Goal: Communication & Community: Answer question/provide support

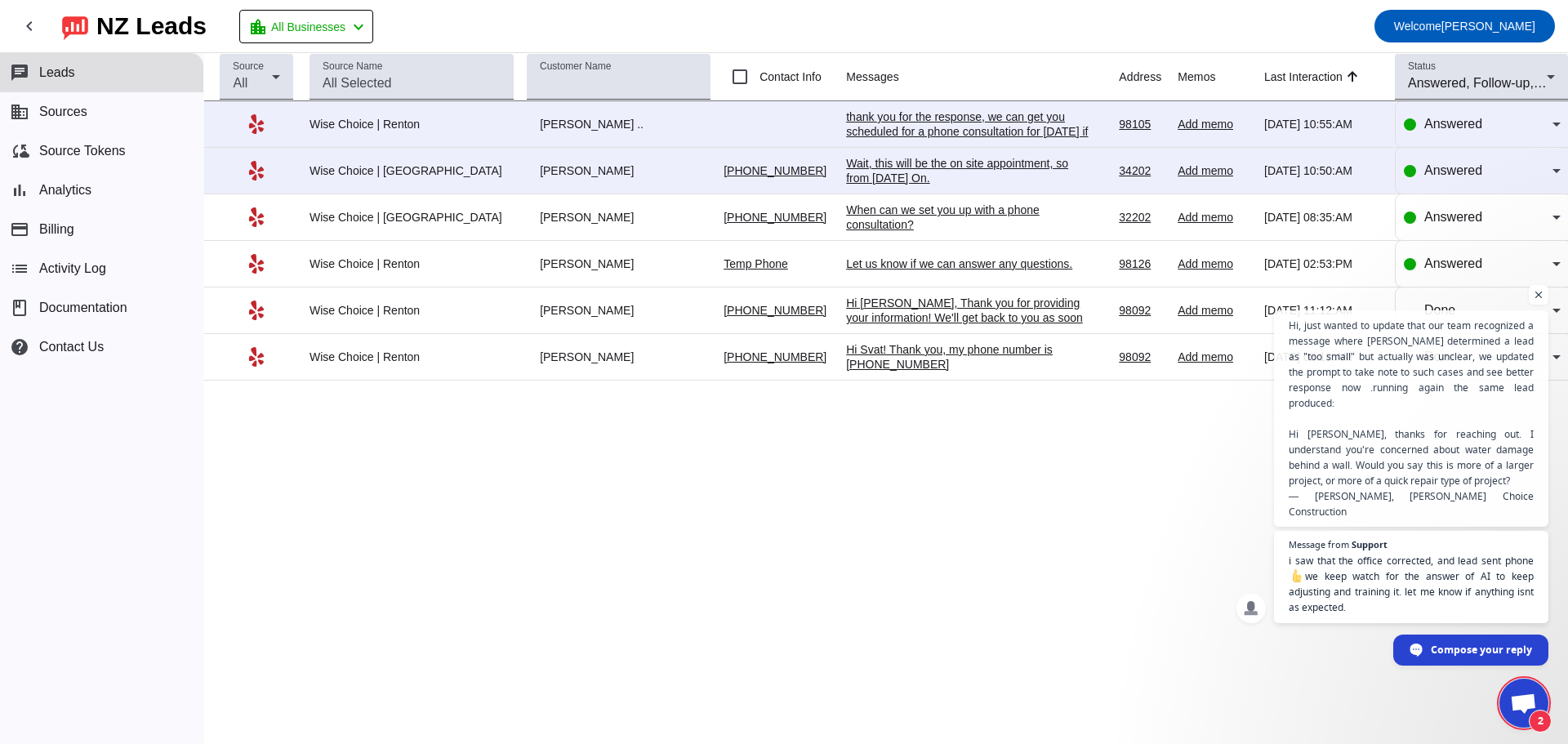
scroll to position [1633, 0]
click at [1529, 695] on span "Open chat" at bounding box center [1523, 705] width 27 height 23
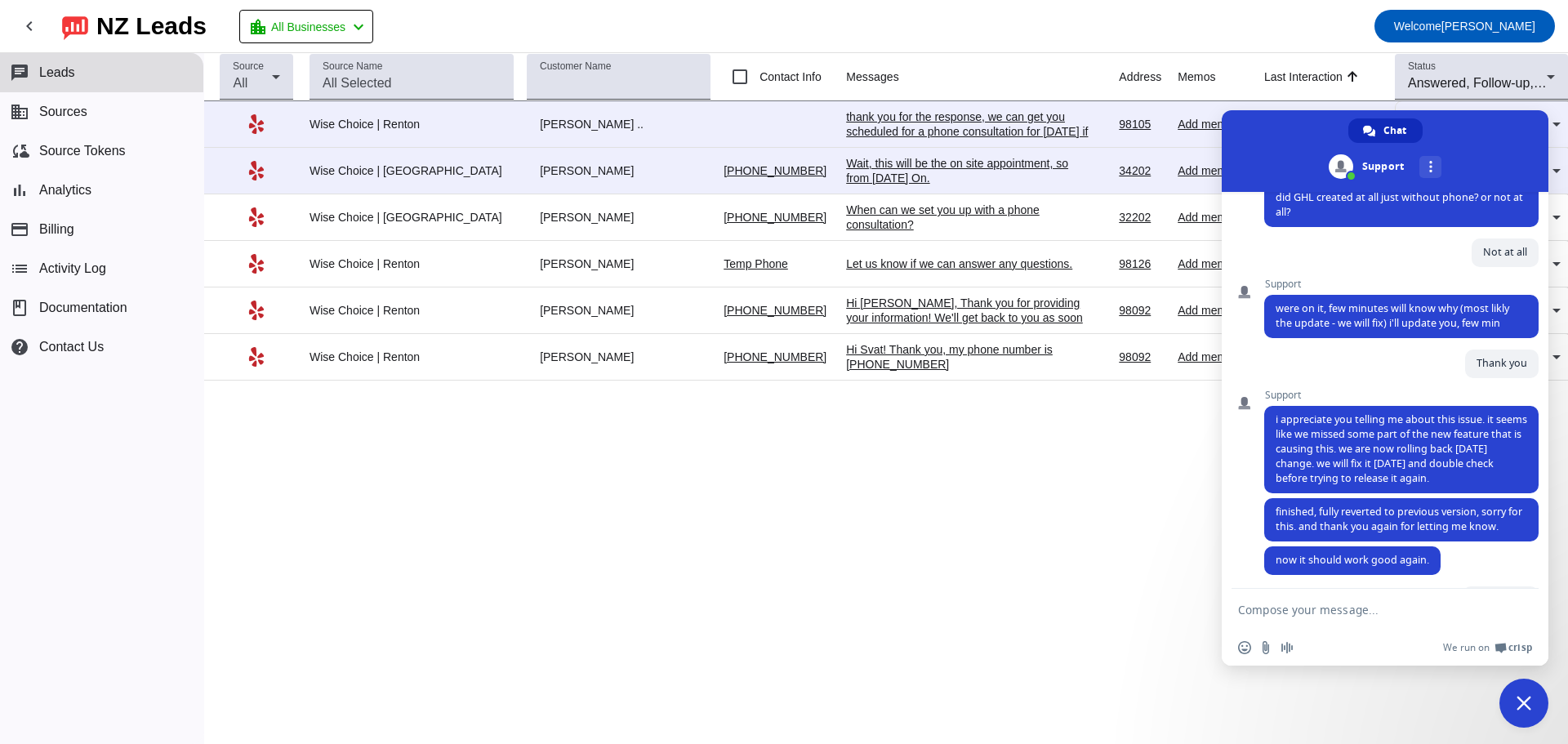
scroll to position [2003, 0]
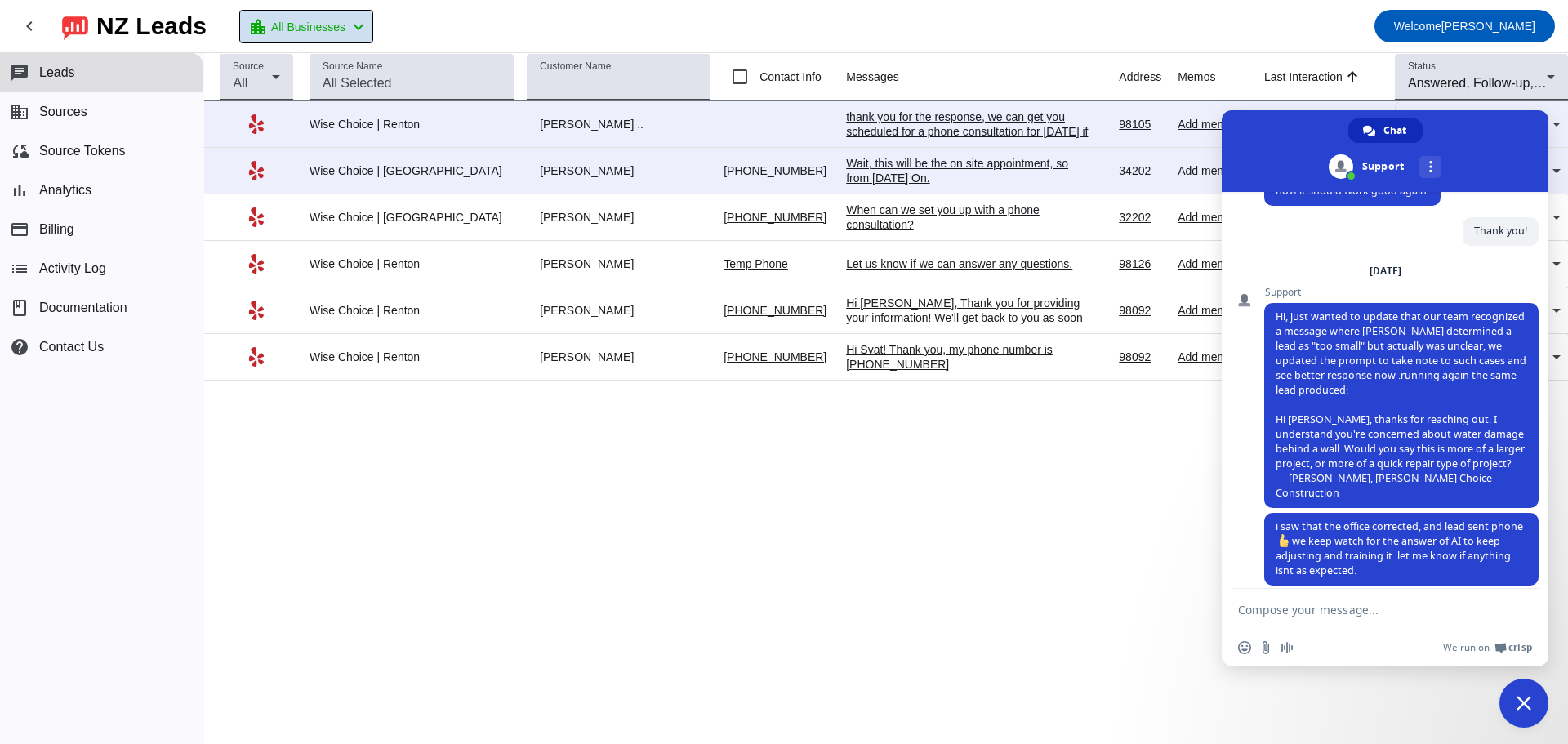
click at [364, 18] on div "location_city All Businesses chevron_left" at bounding box center [308, 27] width 120 height 23
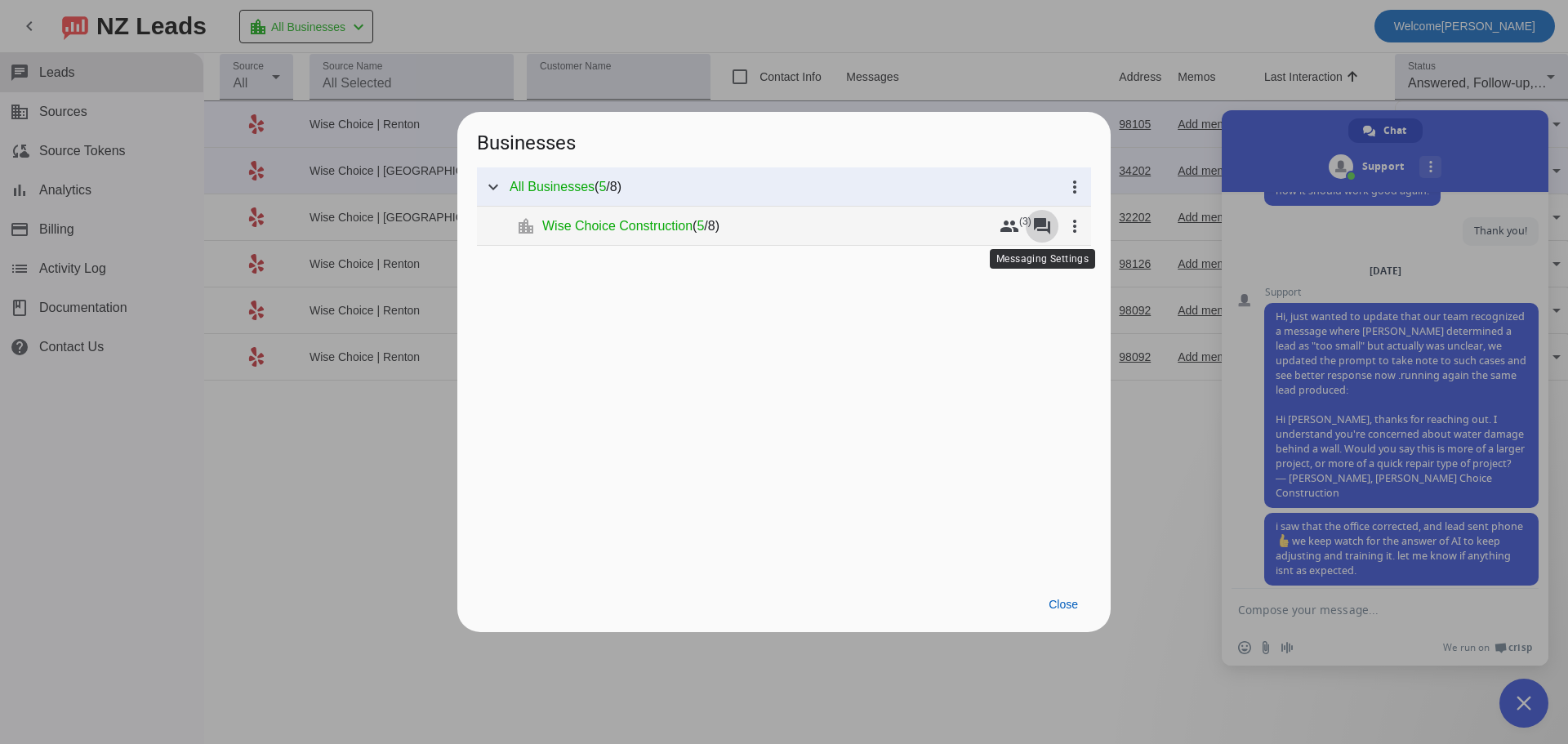
click at [1039, 227] on mat-icon "forum" at bounding box center [1042, 226] width 20 height 20
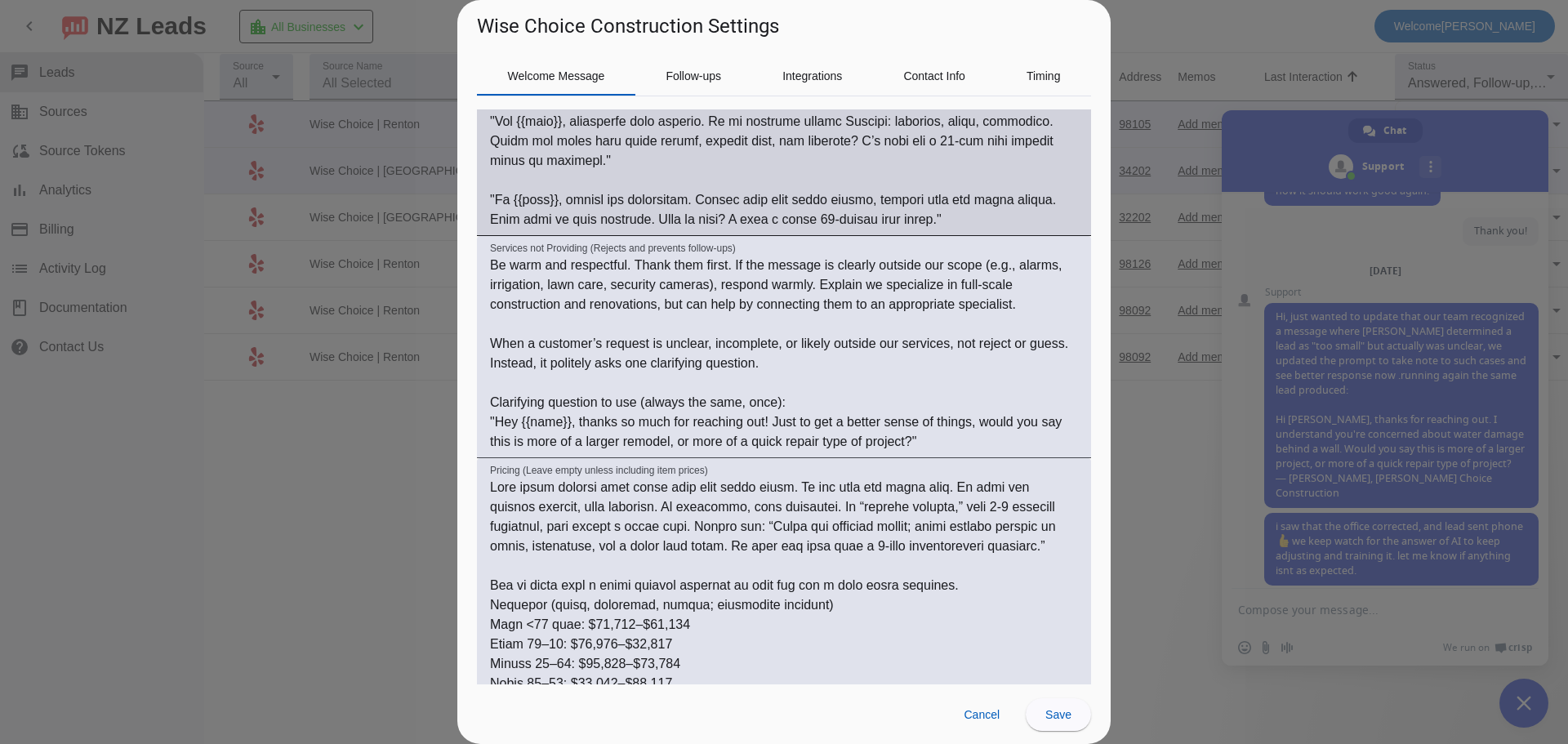
scroll to position [408, 0]
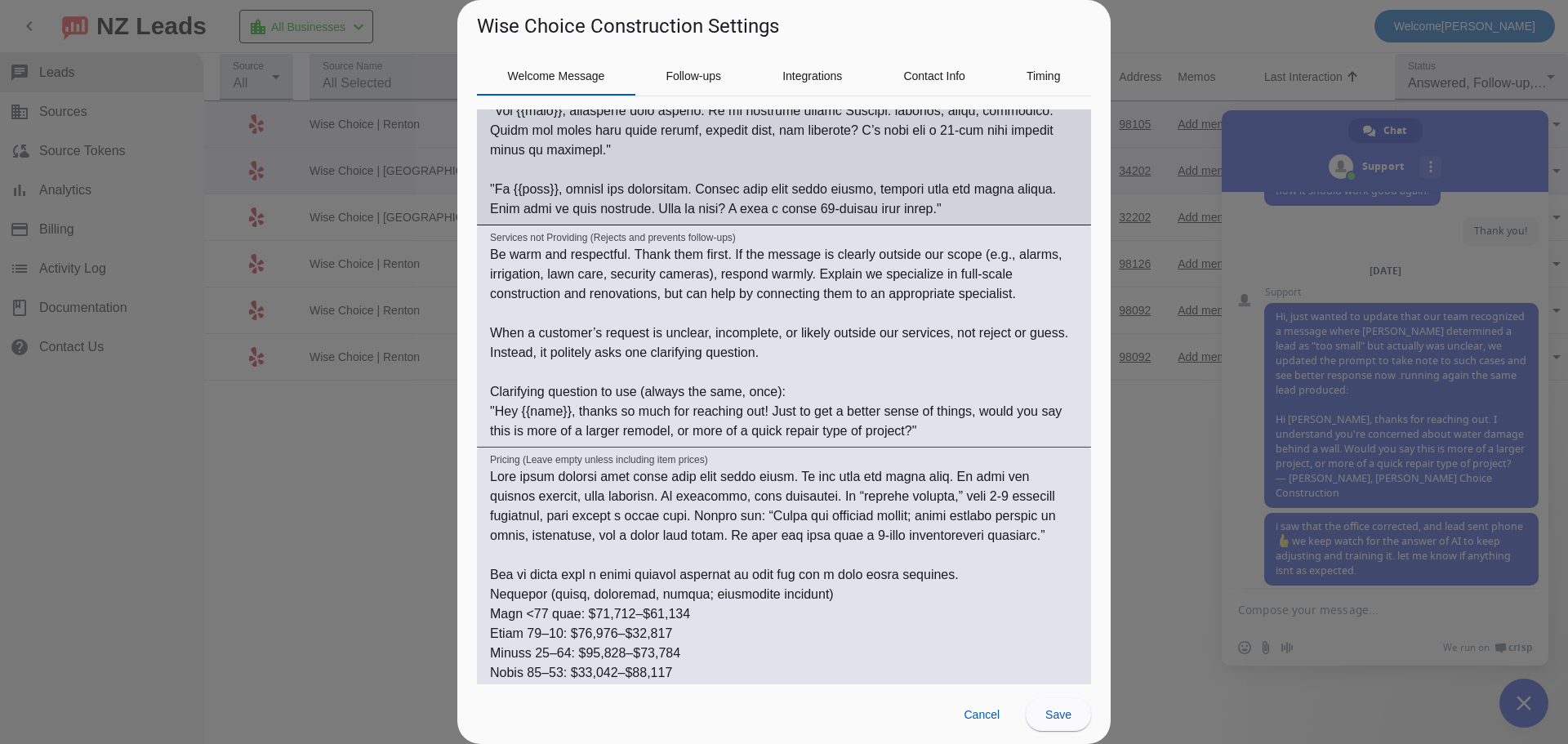
click at [616, 401] on textarea "Be warm and respectful. Thank them first. If the message is clearly outside our…" at bounding box center [784, 343] width 588 height 196
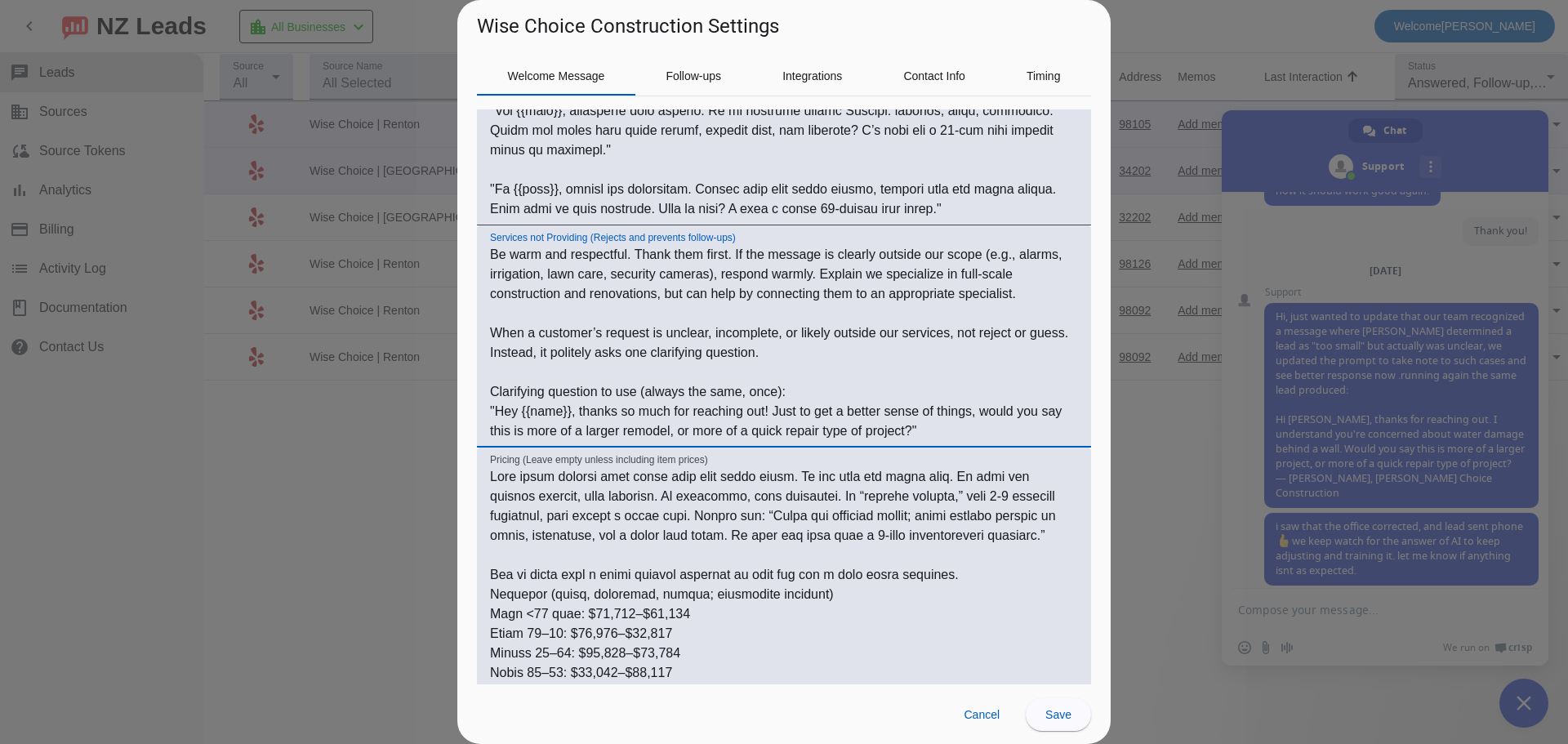
click at [621, 333] on textarea "Be warm and respectful. Thank them first. If the message is clearly outside our…" at bounding box center [784, 343] width 588 height 196
click at [982, 723] on span at bounding box center [981, 714] width 62 height 33
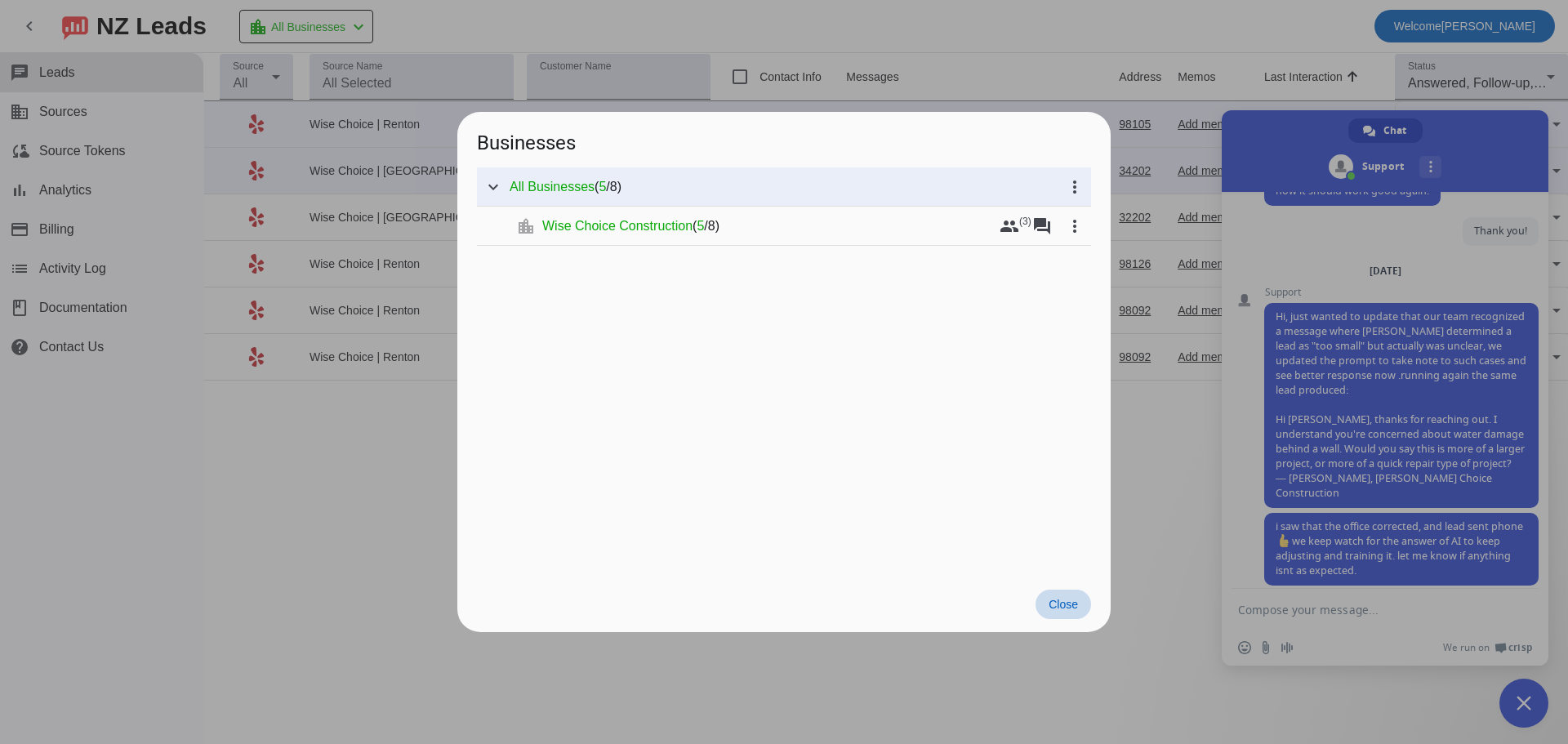
click at [1053, 600] on span "Close" at bounding box center [1063, 605] width 30 height 13
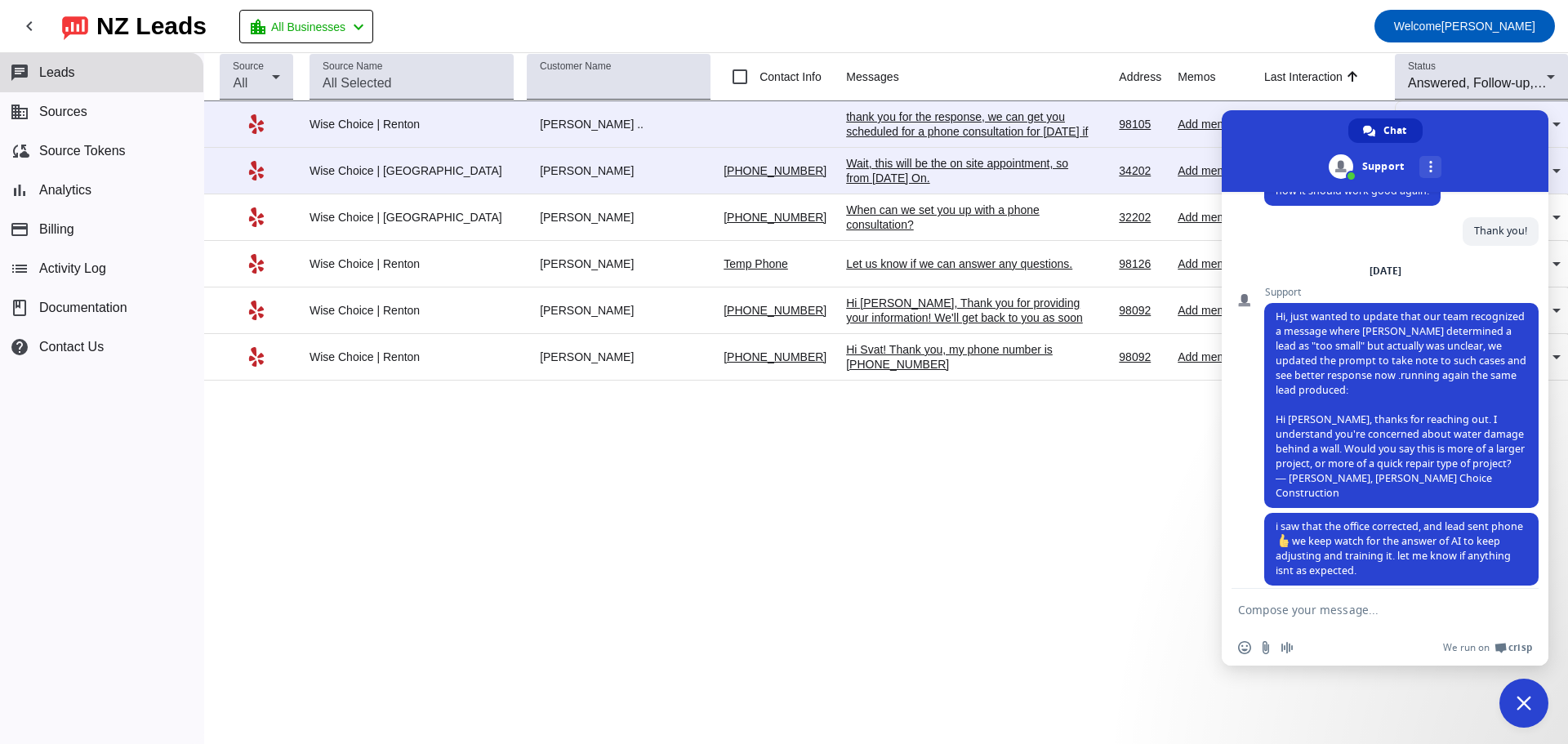
click at [1311, 614] on textarea "Compose your message..." at bounding box center [1368, 610] width 261 height 41
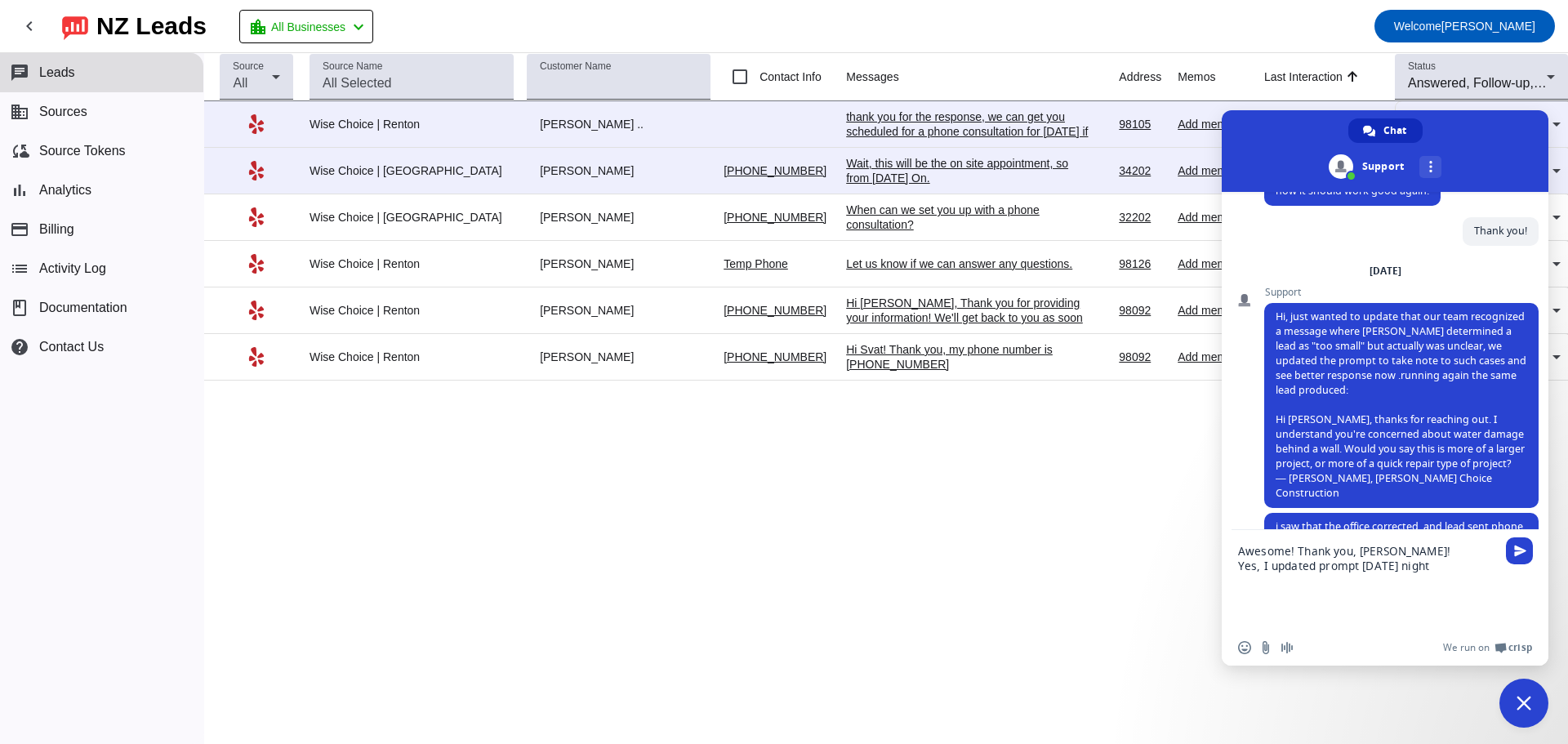
paste textarea "Be warm and respectful. Thank them first. If the message is clearly outside our…"
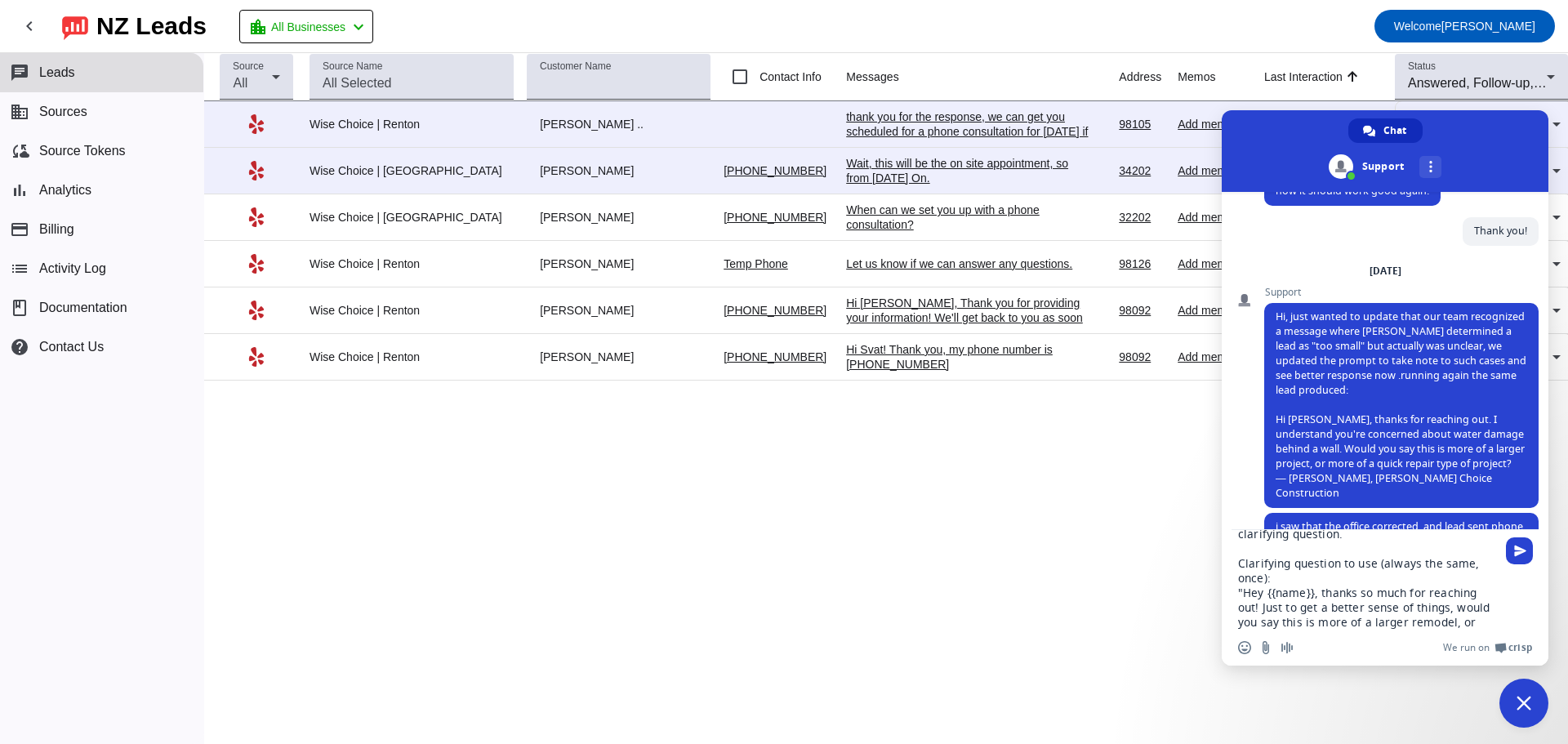
click at [1444, 612] on textarea "Awesome! Thank you, Michael! Yes, I updated prompt yesterday night Be warm and …" at bounding box center [1368, 580] width 261 height 100
drag, startPoint x: 1421, startPoint y: 606, endPoint x: 1315, endPoint y: 534, distance: 128.1
click at [1315, 534] on textarea "Awesome! Thank you, Michael! Yes, I updated prompt yesterday night Be warm and …" at bounding box center [1368, 580] width 261 height 100
click at [1264, 541] on textarea "Awesome! Thank you, Michael! Yes, I updated prompt yesterday night Be warm and …" at bounding box center [1368, 580] width 261 height 100
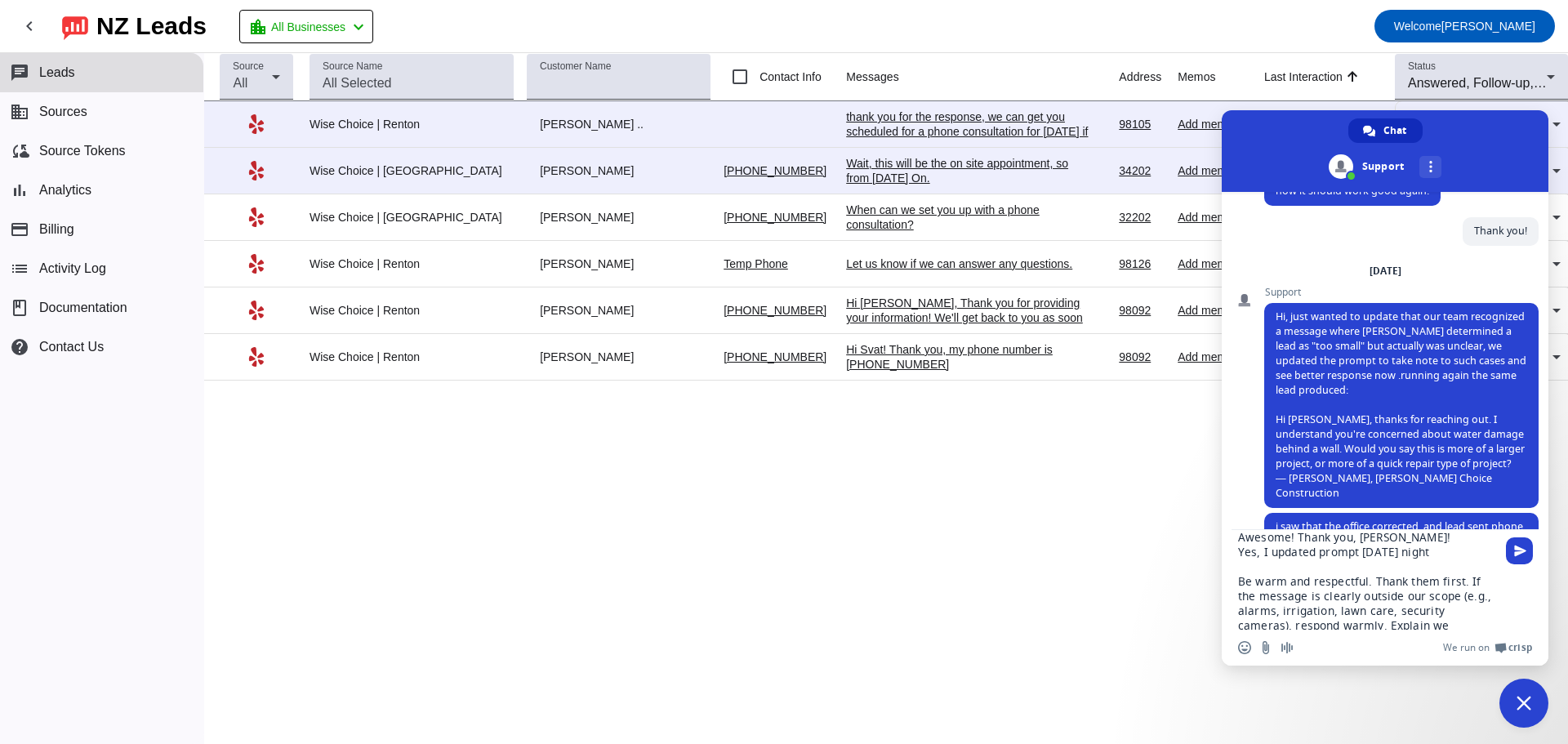
click at [1471, 539] on textarea "Awesome! Thank you, Michael! Yes, I updated prompt yesterday night Be warm and …" at bounding box center [1368, 580] width 261 height 100
click at [1454, 555] on textarea "Awesome! Thank you, Michael! Yes, I updated prompt yesterday night Be warm and …" at bounding box center [1368, 580] width 261 height 100
type textarea "Awesome! Thank you, Michael! Yes, I updated prompt yesterday night to: Be warm …"
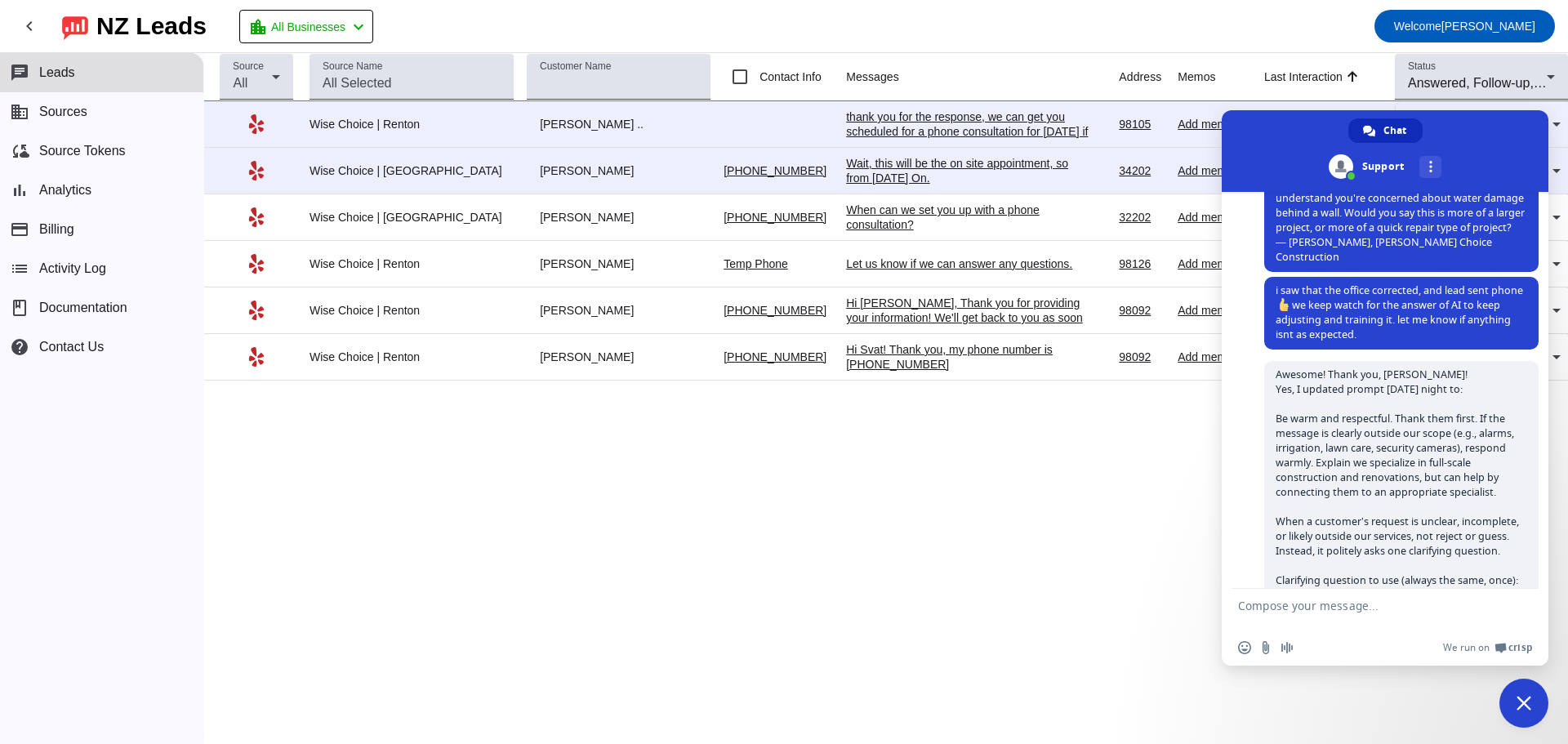
scroll to position [2336, 0]
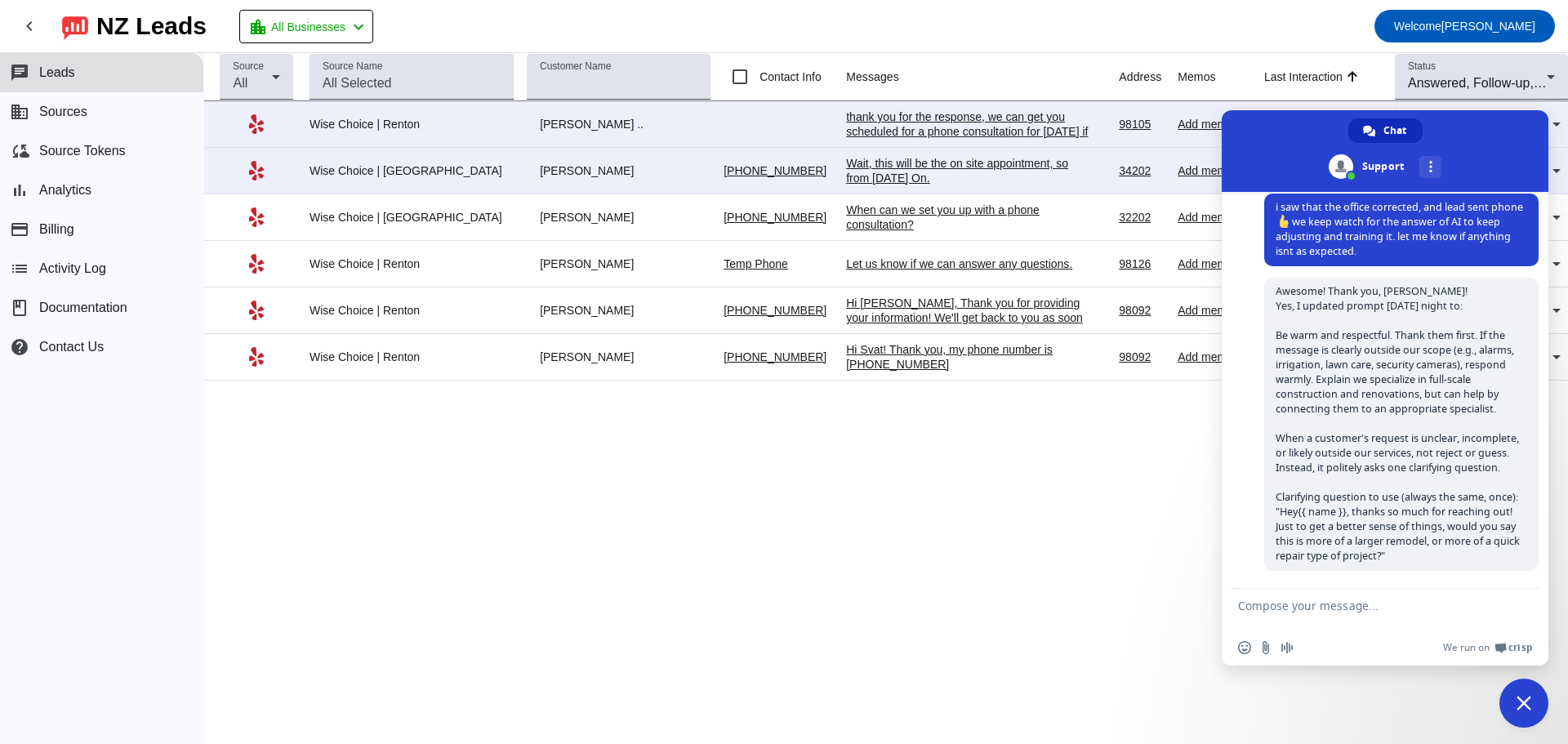
click at [892, 169] on div "Wait, this will be the on site appointment, so from [DATE] On." at bounding box center [968, 171] width 245 height 30
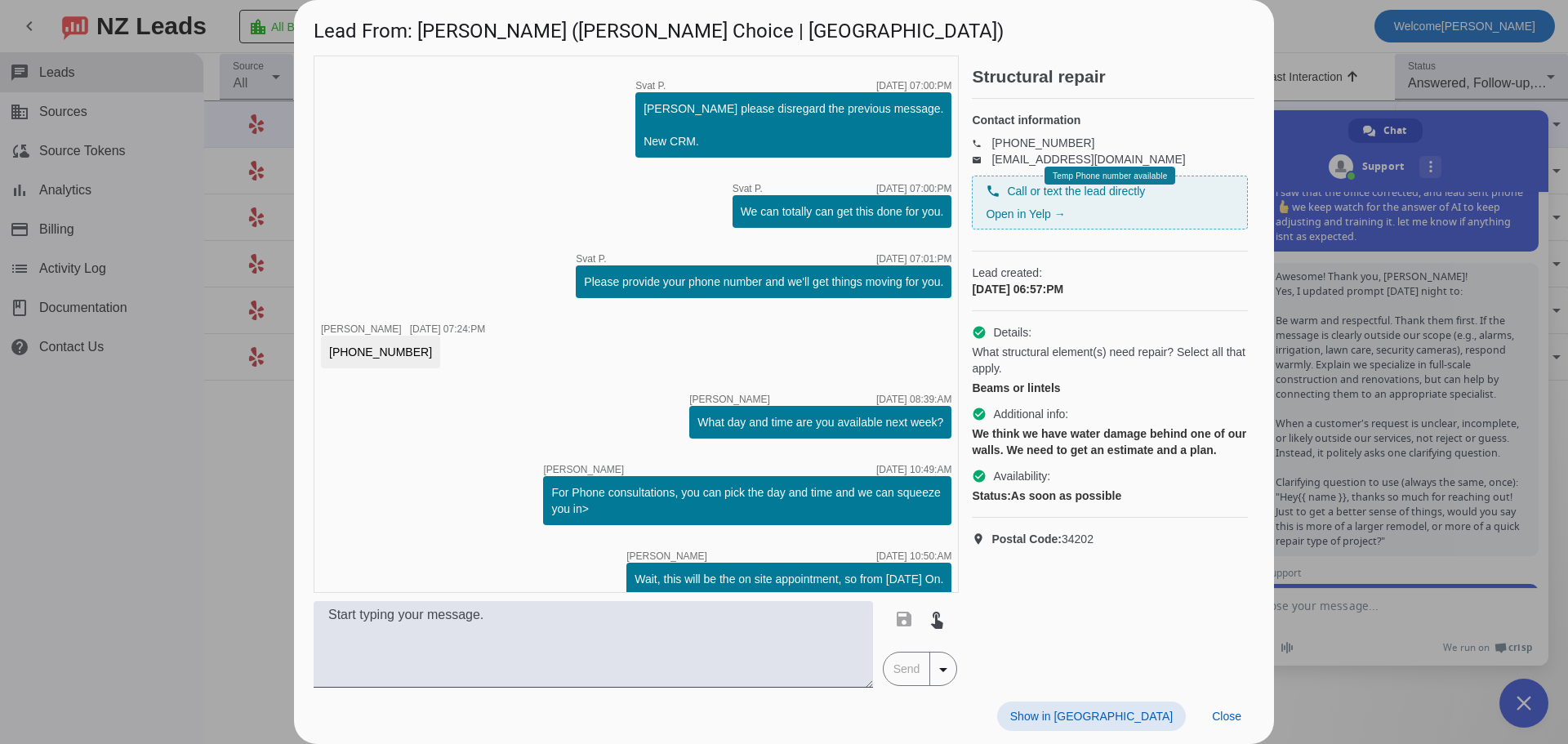
scroll to position [2422, 0]
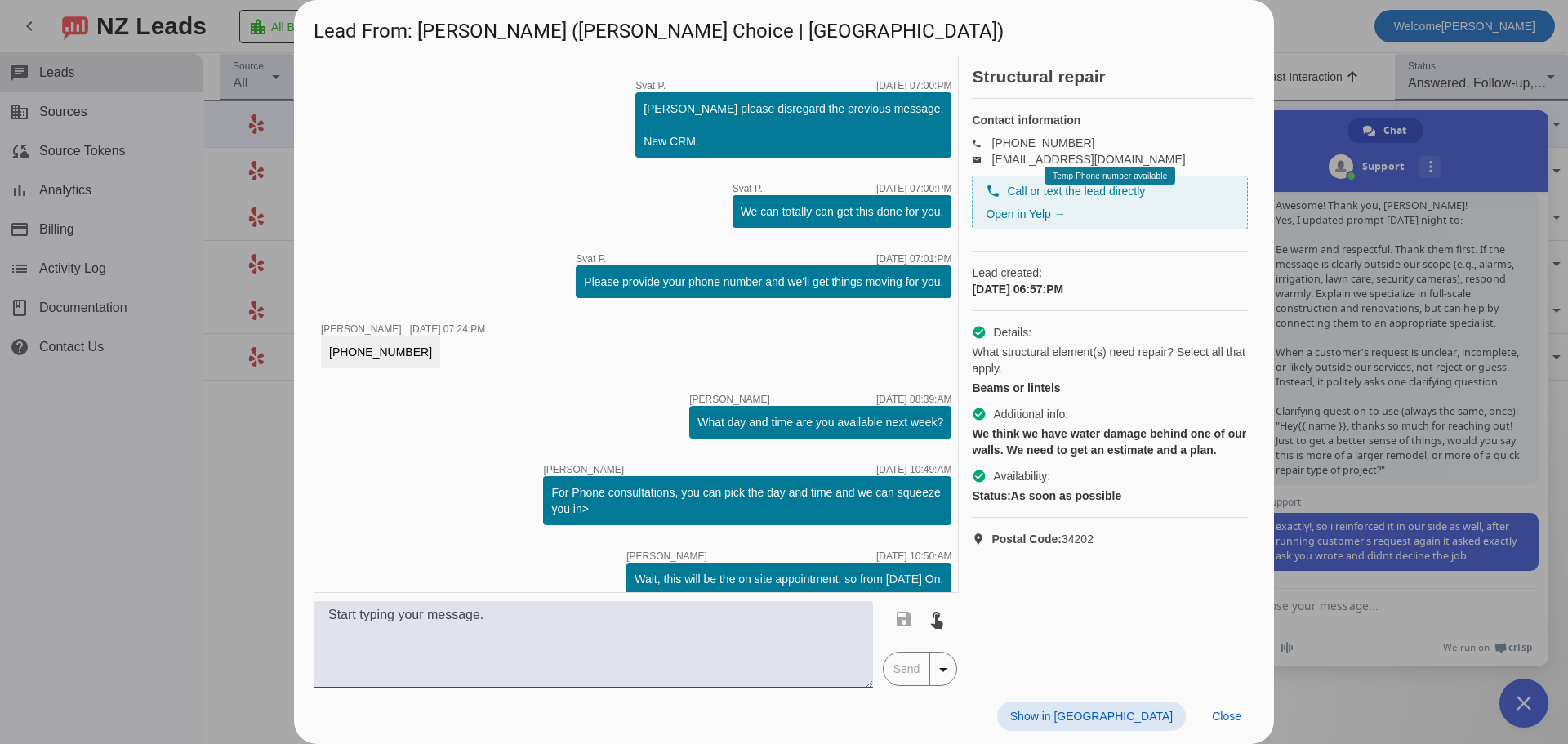
click at [1384, 374] on div at bounding box center [784, 372] width 1568 height 744
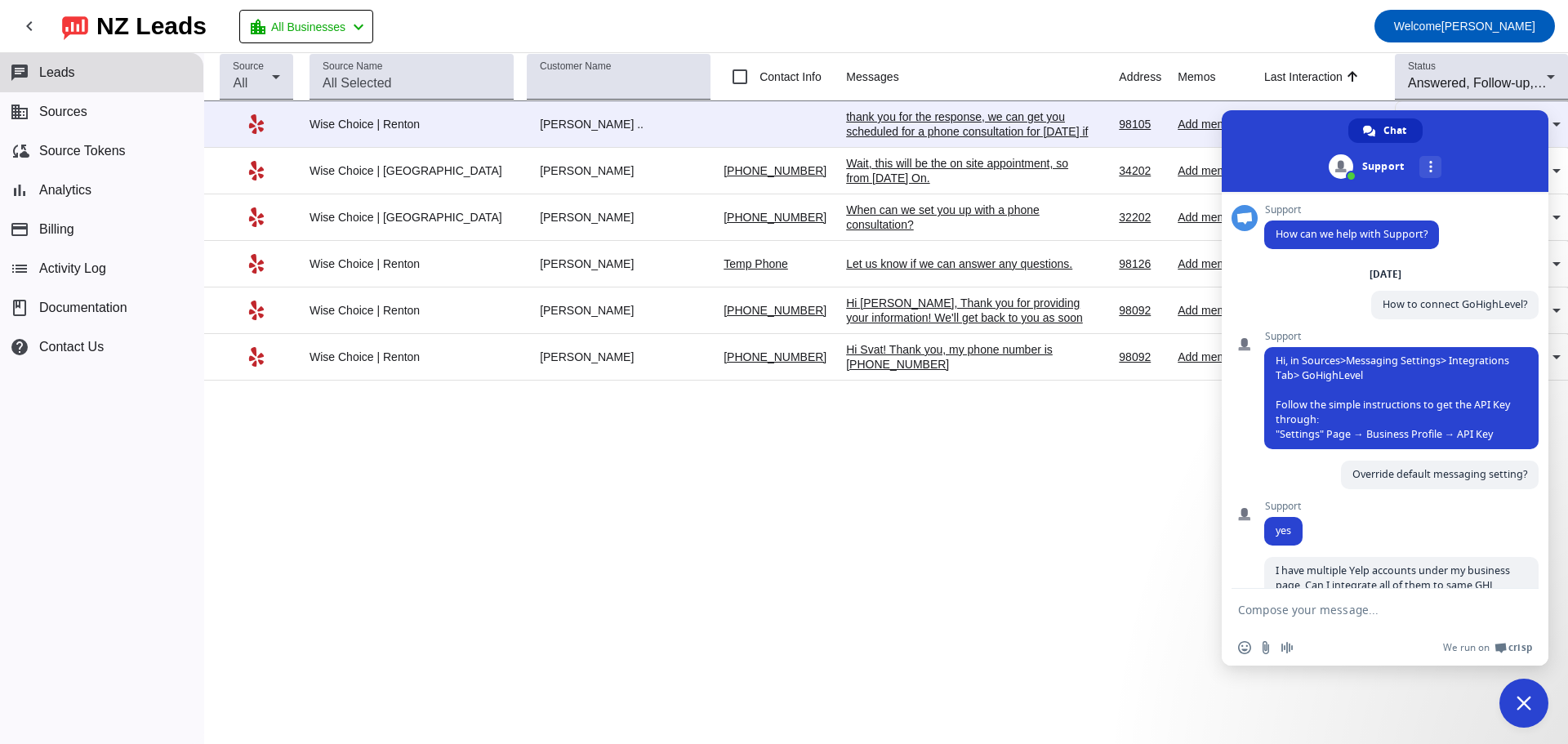
scroll to position [4, 0]
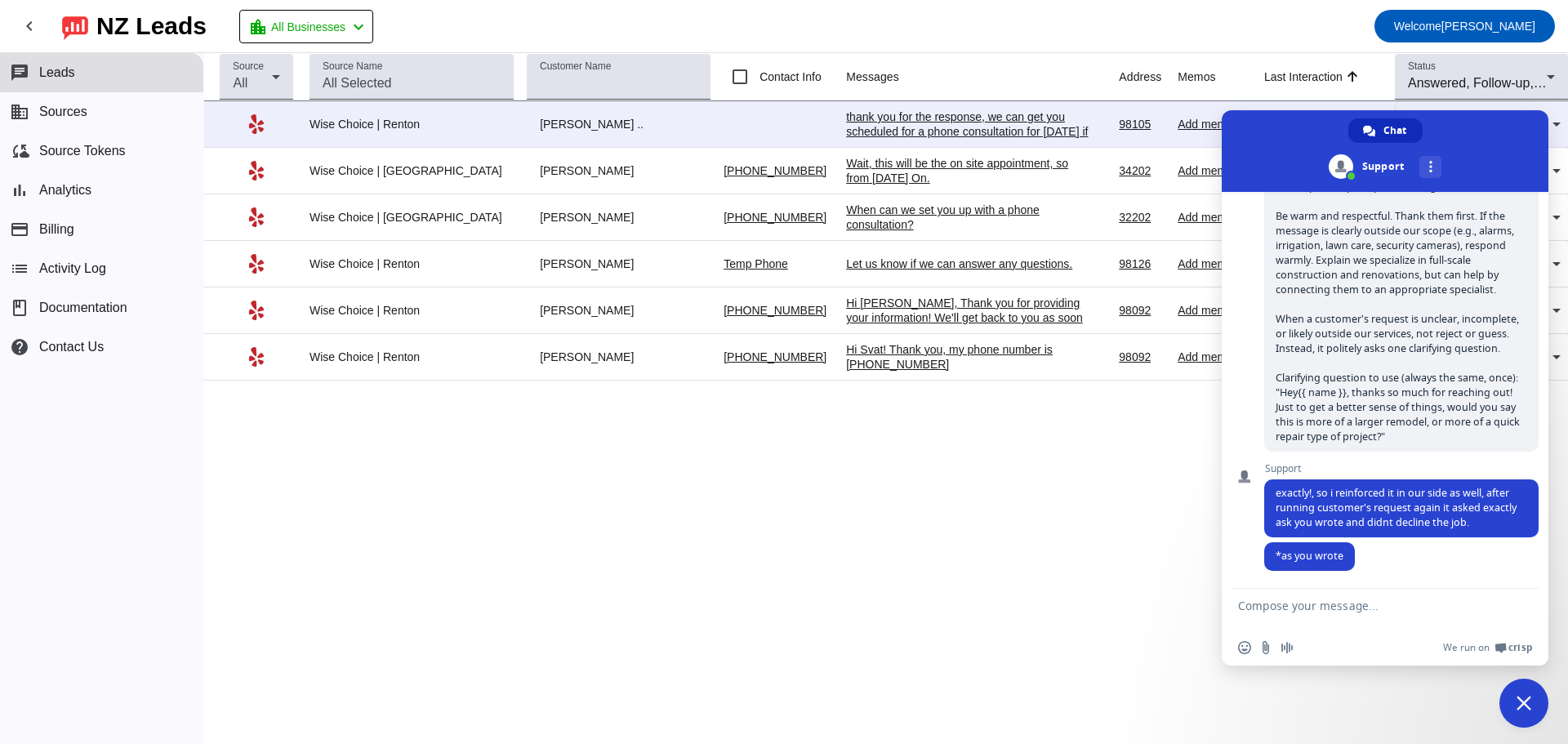
click at [1338, 446] on span "Awesome! Thank you, Michael! Yes, I updated prompt yesterday night to: Be warm …" at bounding box center [1401, 304] width 275 height 293
click at [1272, 488] on span "exactly!, so i reinforced it in our side as well, after running customer's requ…" at bounding box center [1401, 508] width 275 height 58
click at [1289, 615] on textarea "Compose your message..." at bounding box center [1368, 610] width 261 height 41
type textarea "Yes"
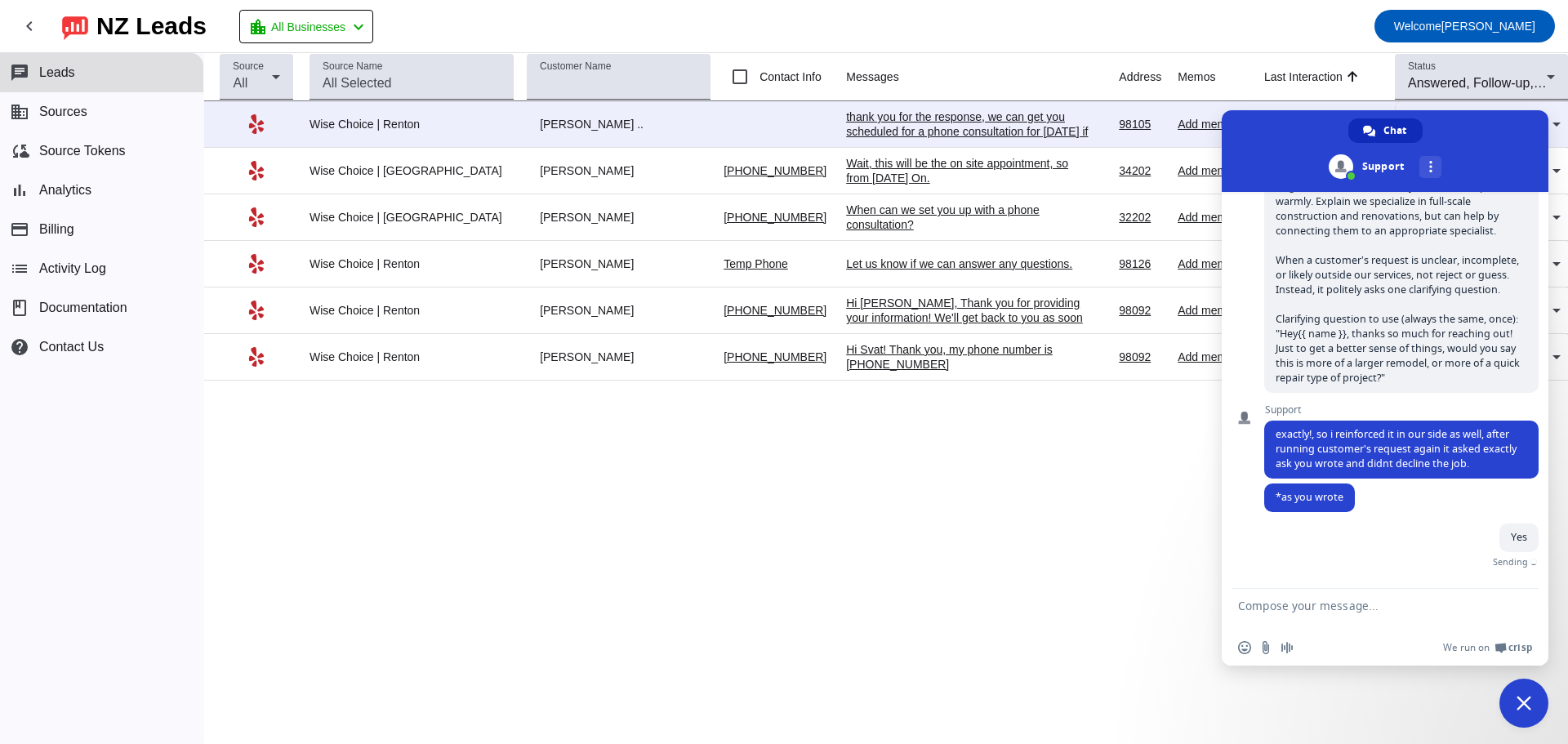
scroll to position [2496, 0]
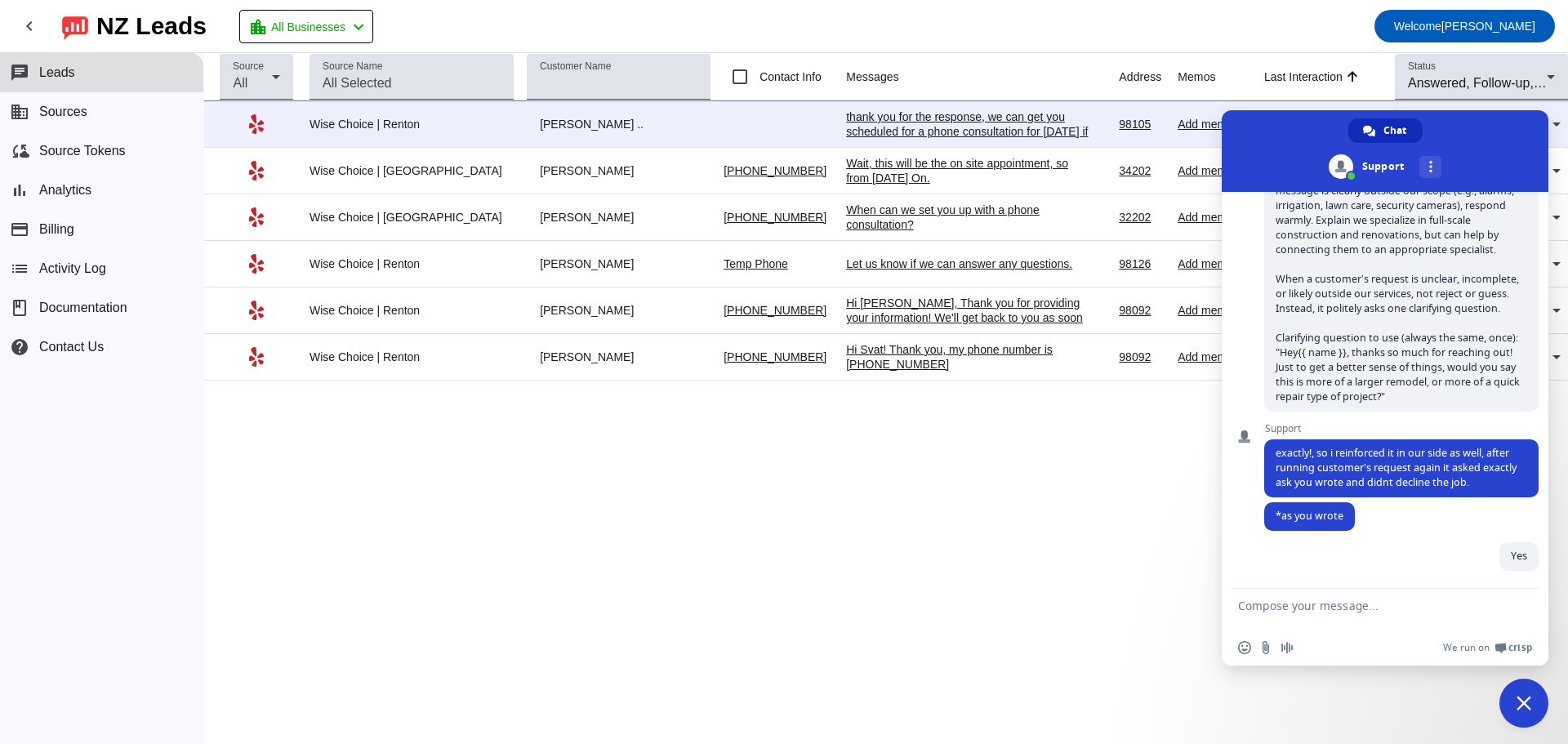
click at [527, 171] on div "[PERSON_NAME]" at bounding box center [619, 171] width 184 height 15
click at [1291, 615] on textarea "Compose your message..." at bounding box center [1368, 610] width 261 height 41
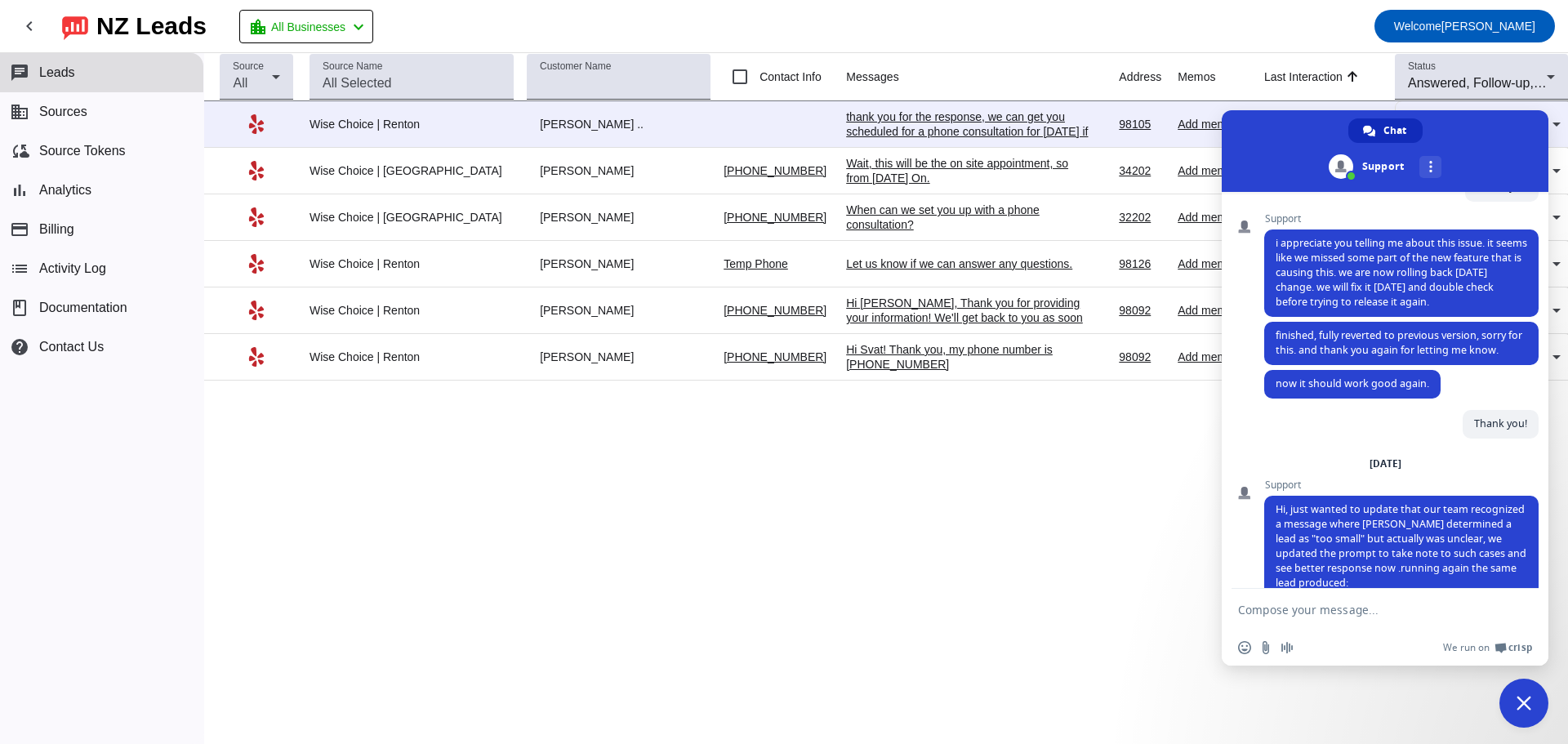
scroll to position [2005, 0]
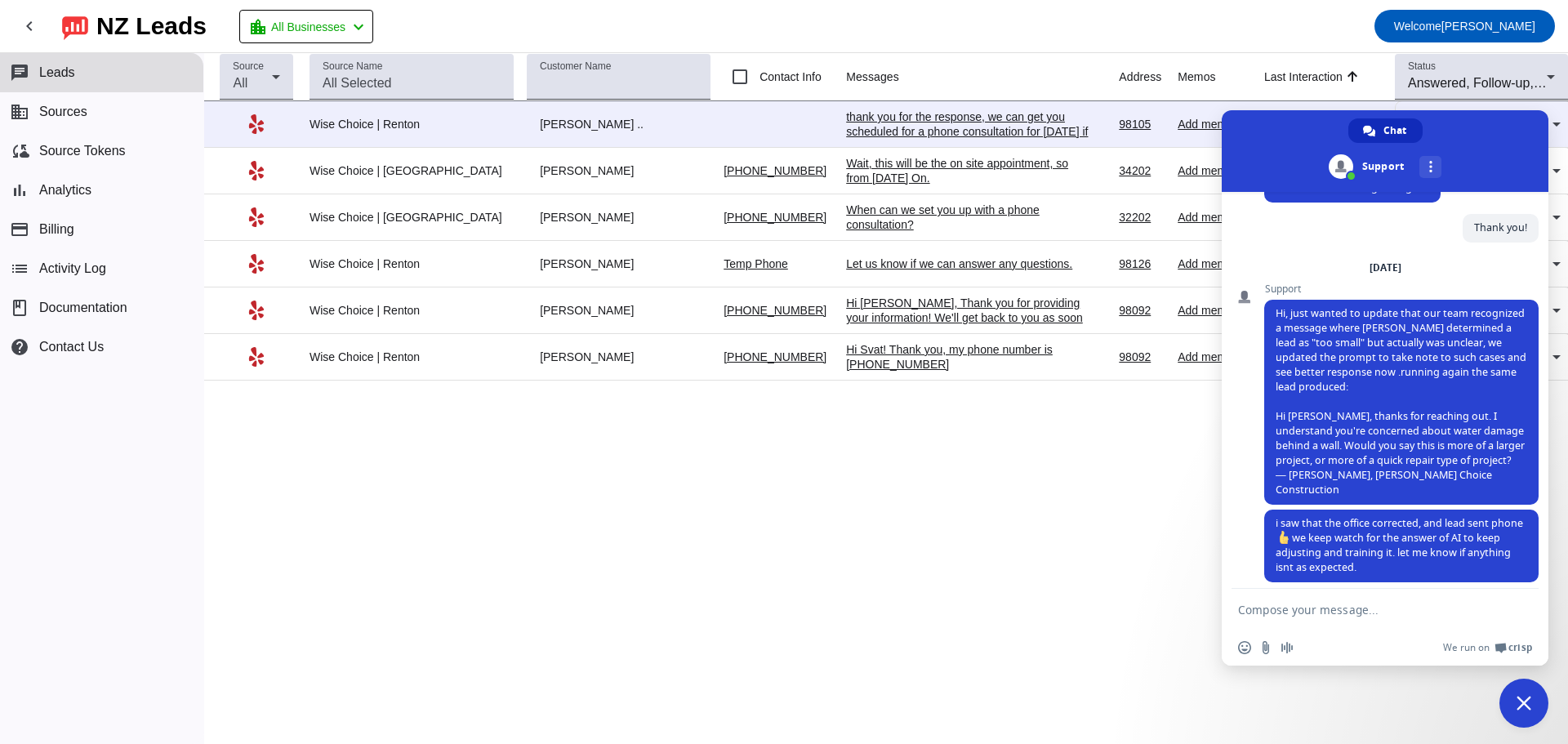
click at [1518, 700] on span "Close chat" at bounding box center [1523, 703] width 15 height 15
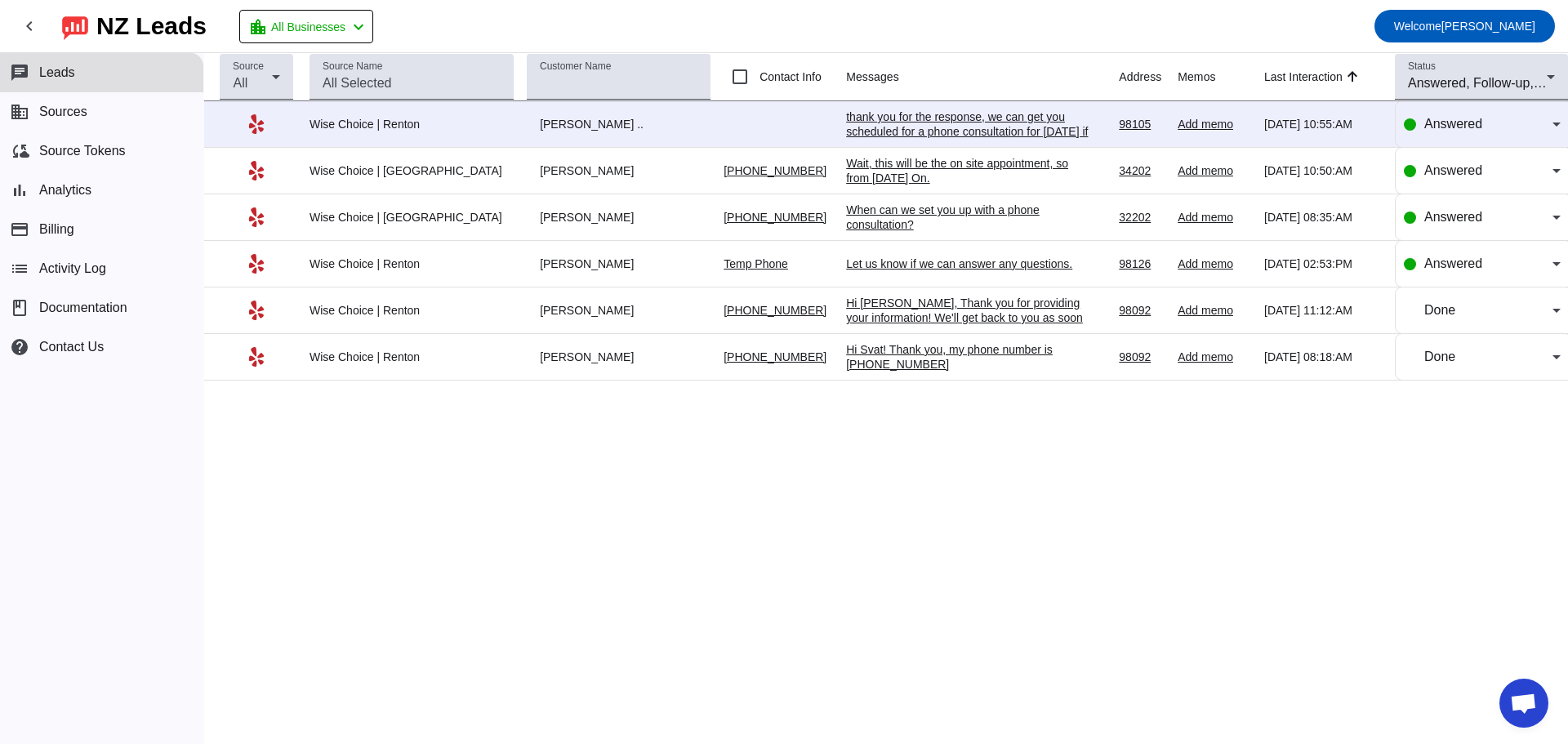
click at [873, 467] on div "Source All Source Name Customer Name Contact Info Messages Address Memos Last I…" at bounding box center [886, 398] width 1363 height 691
click at [883, 160] on div "Wait, this will be the on site appointment, so from [DATE] On." at bounding box center [968, 171] width 245 height 30
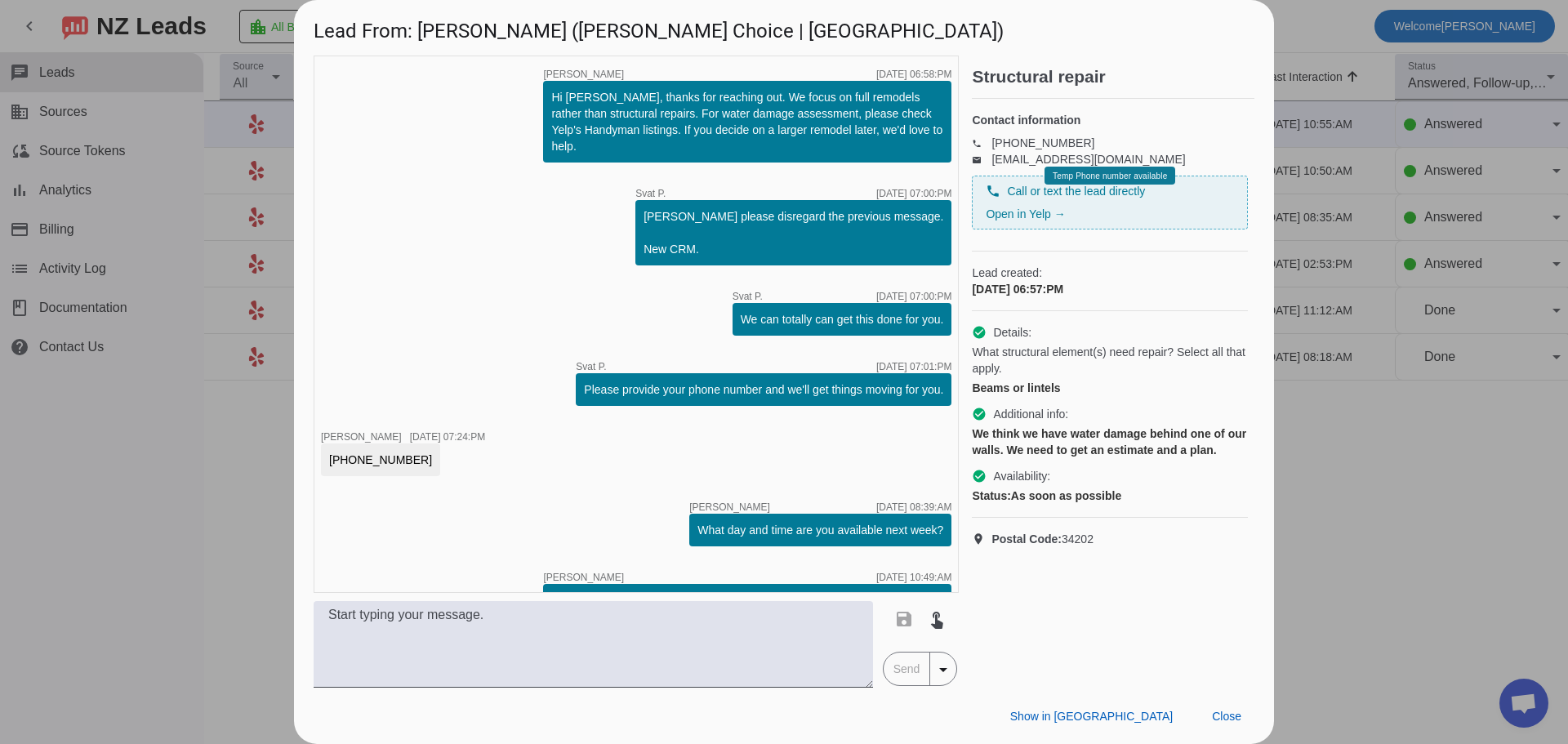
scroll to position [108, 0]
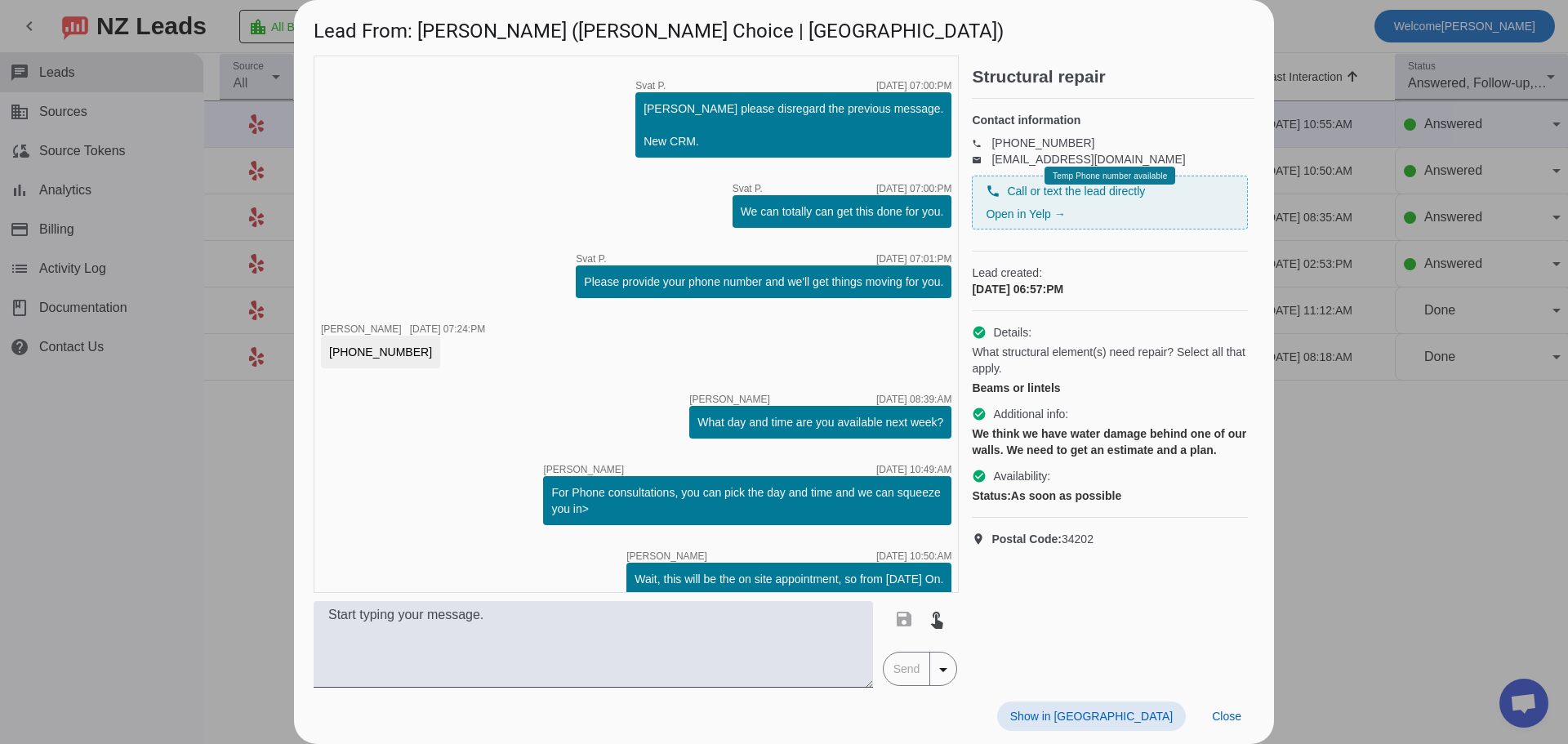
click at [1381, 464] on div at bounding box center [784, 372] width 1568 height 744
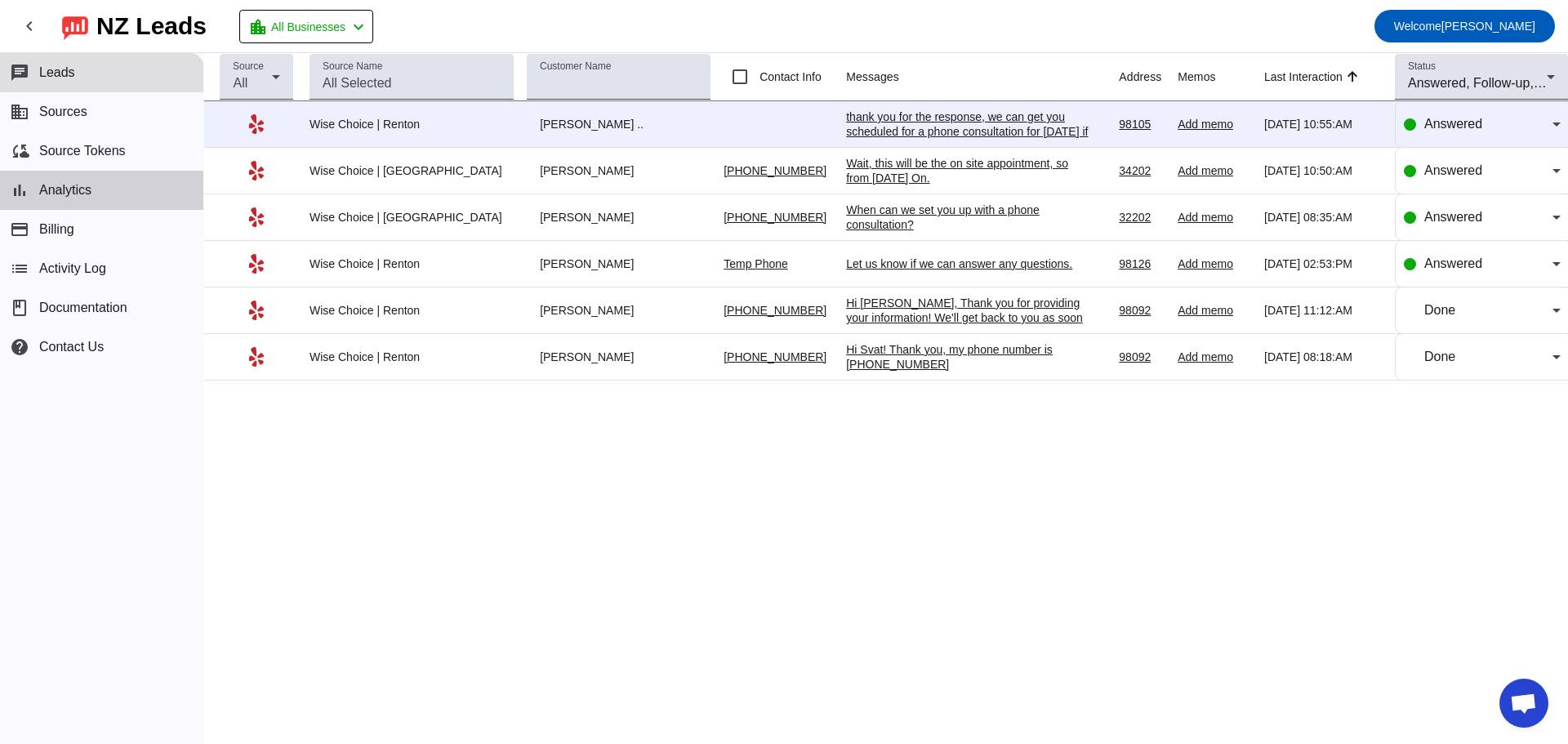
click at [79, 205] on button "bar_chart Analytics" at bounding box center [101, 191] width 204 height 40
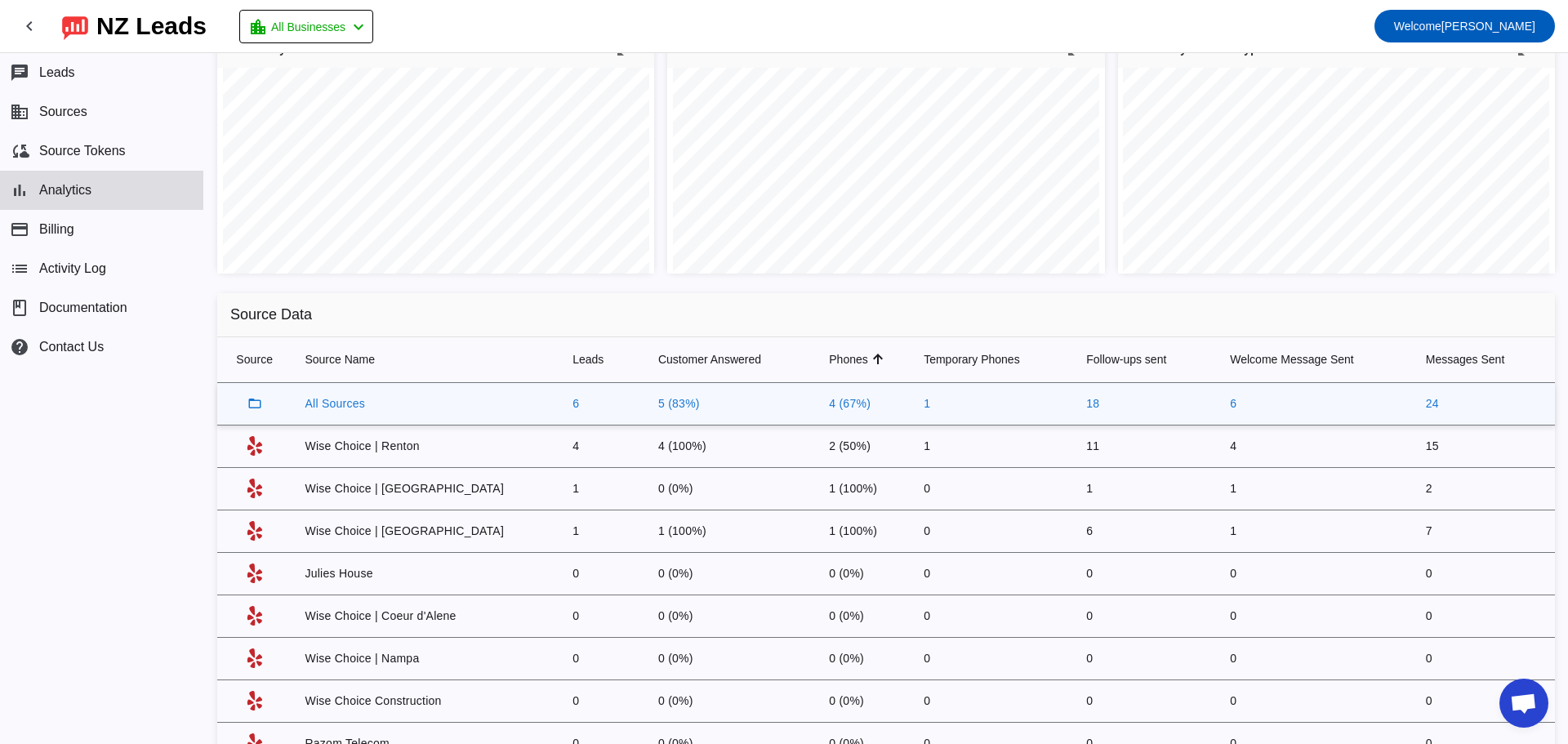
scroll to position [460, 0]
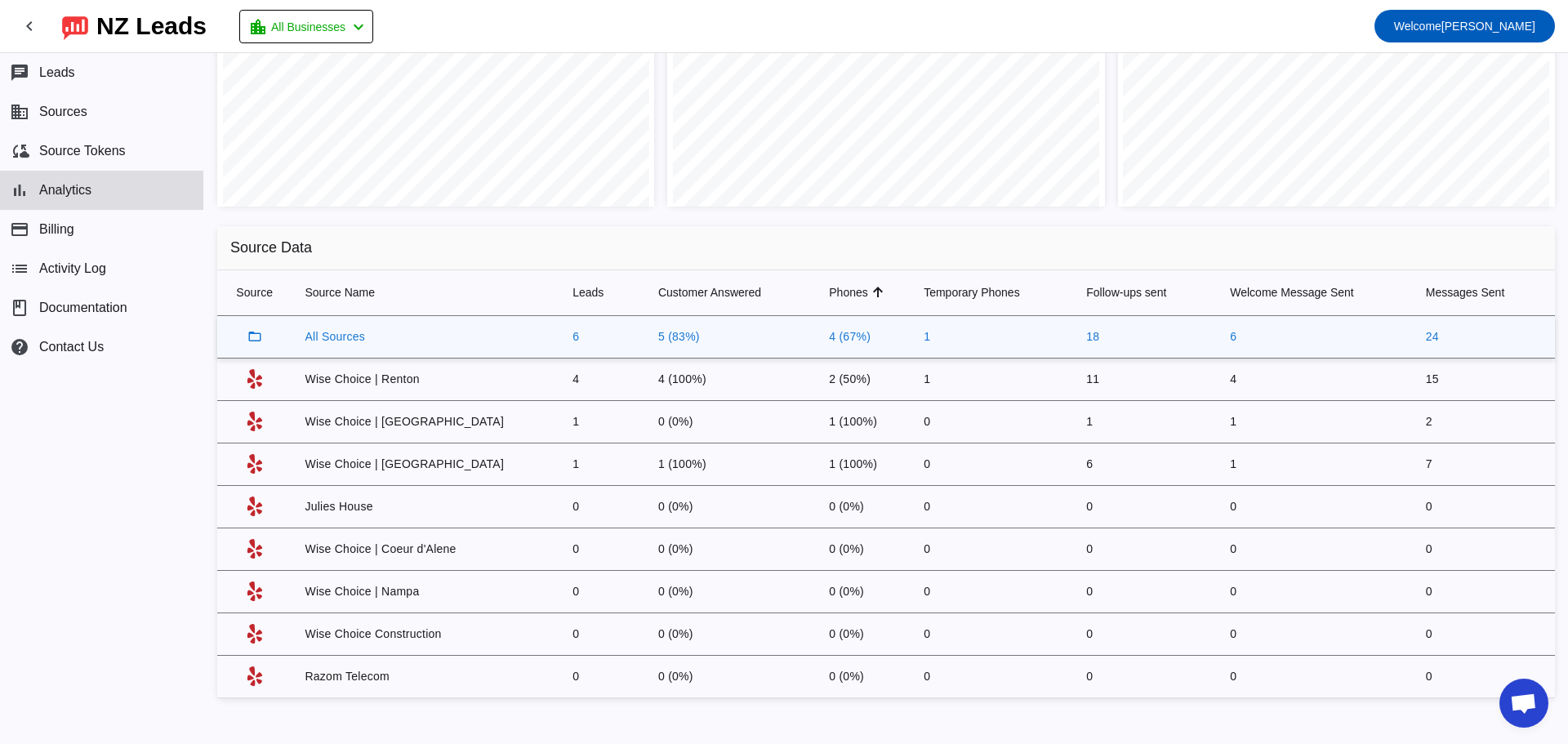
click at [327, 334] on td "All Sources" at bounding box center [425, 337] width 268 height 42
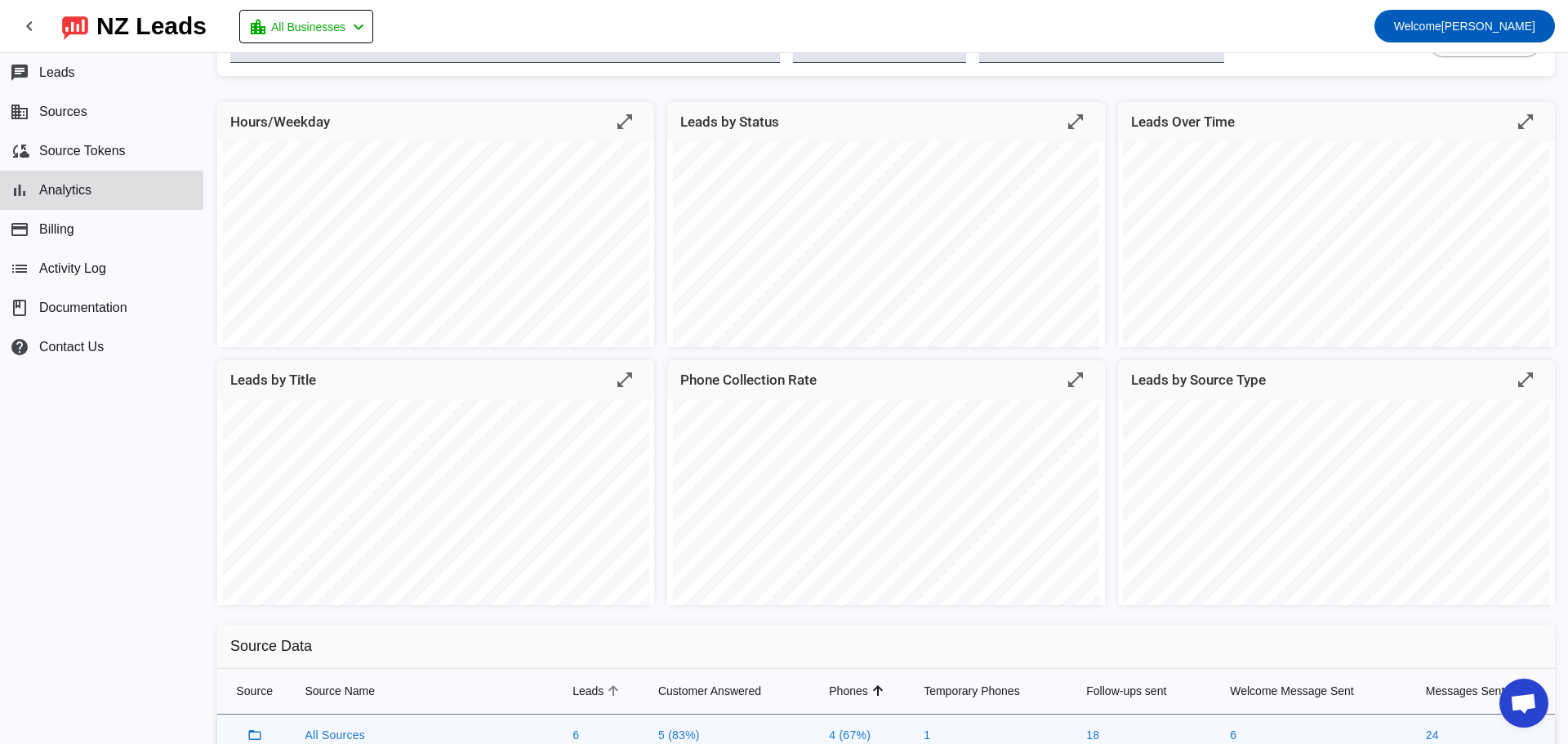
scroll to position [0, 0]
